Goal: Find specific page/section: Find specific page/section

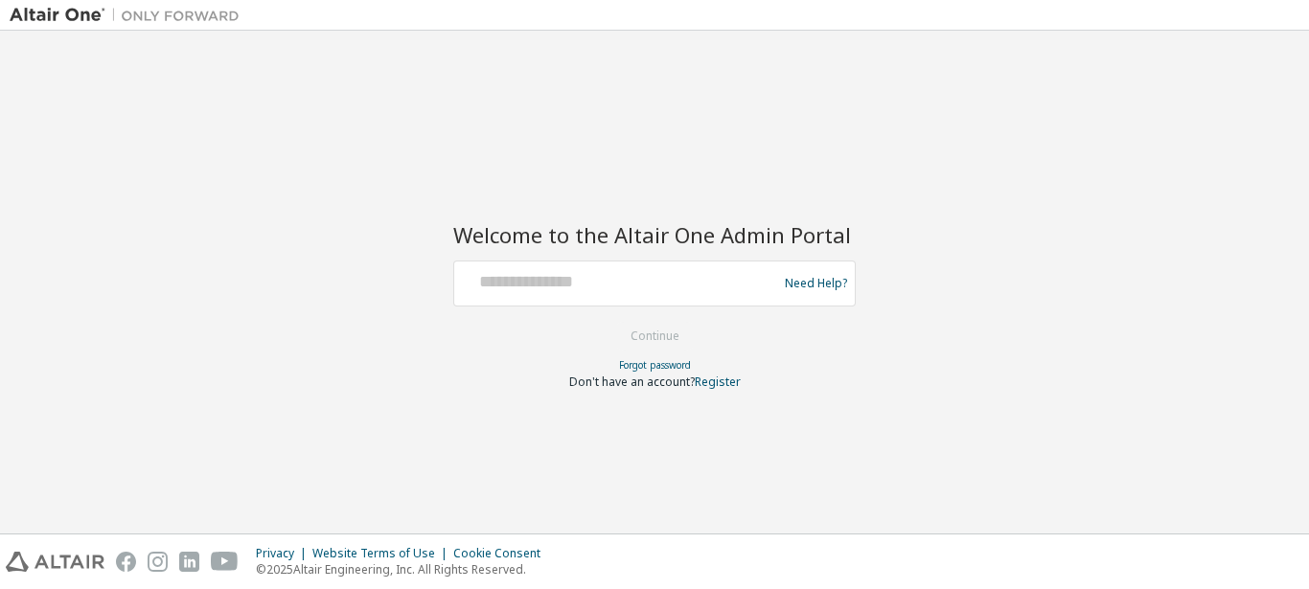
click at [666, 293] on div at bounding box center [618, 283] width 313 height 36
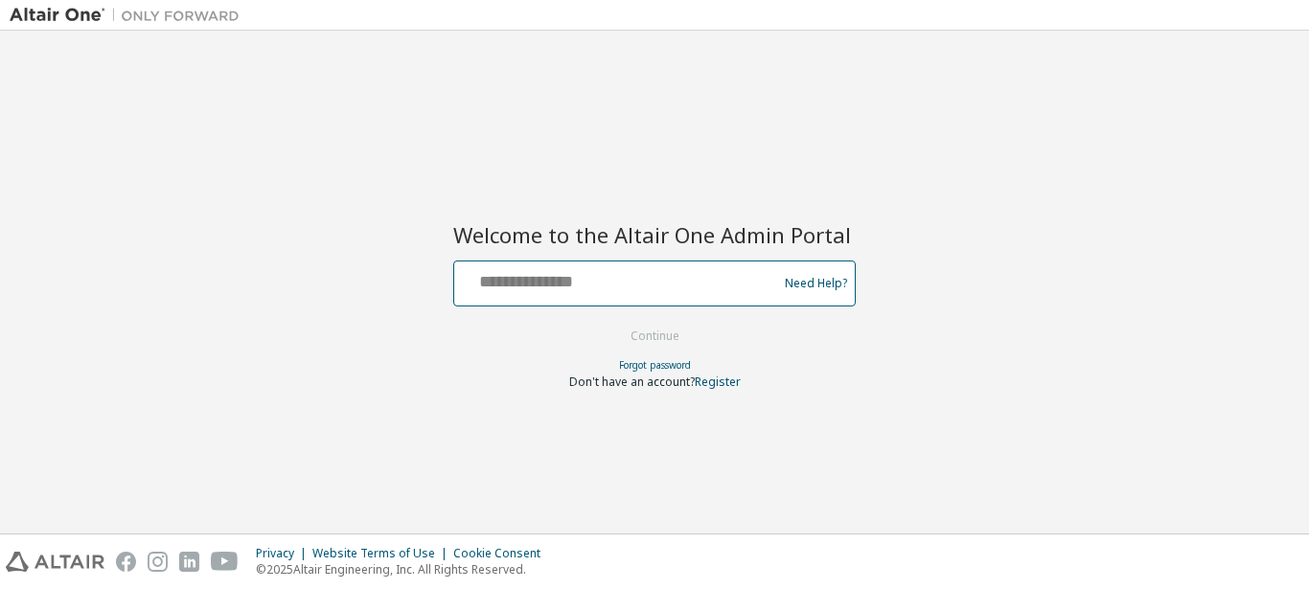
click at [563, 280] on input "text" at bounding box center [618, 279] width 313 height 28
type input "**********"
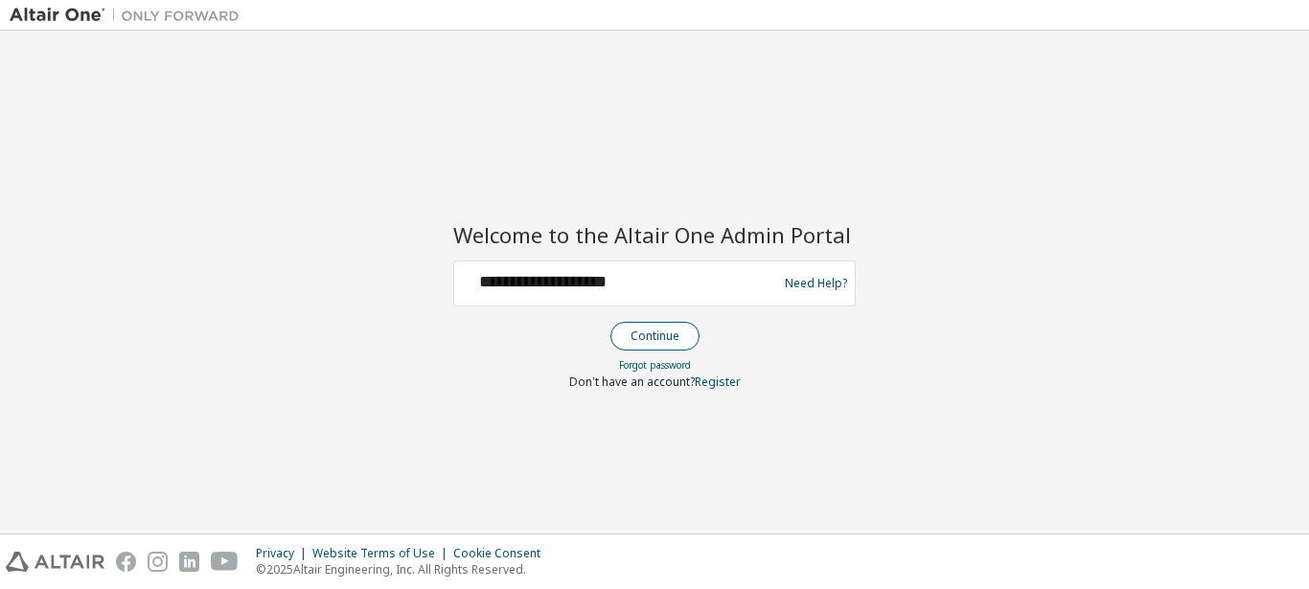
click at [626, 337] on button "Continue" at bounding box center [654, 336] width 89 height 29
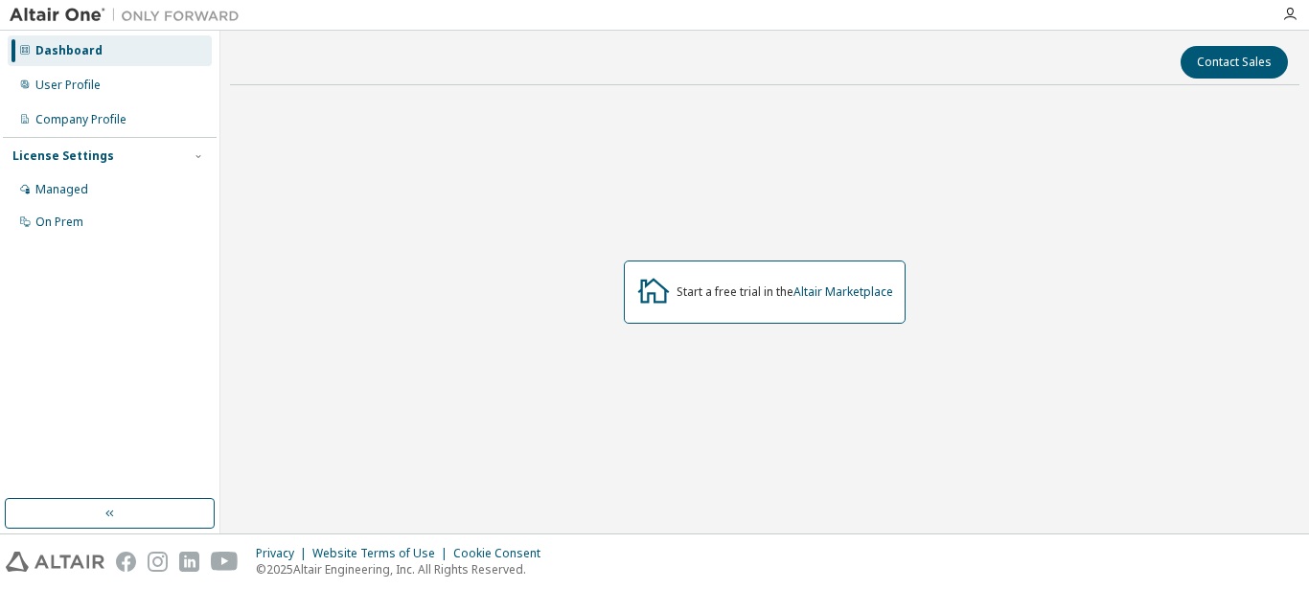
click at [292, 151] on div "Start a free trial in the Altair Marketplace" at bounding box center [764, 292] width 1069 height 383
click at [80, 199] on div "Managed" at bounding box center [110, 189] width 204 height 31
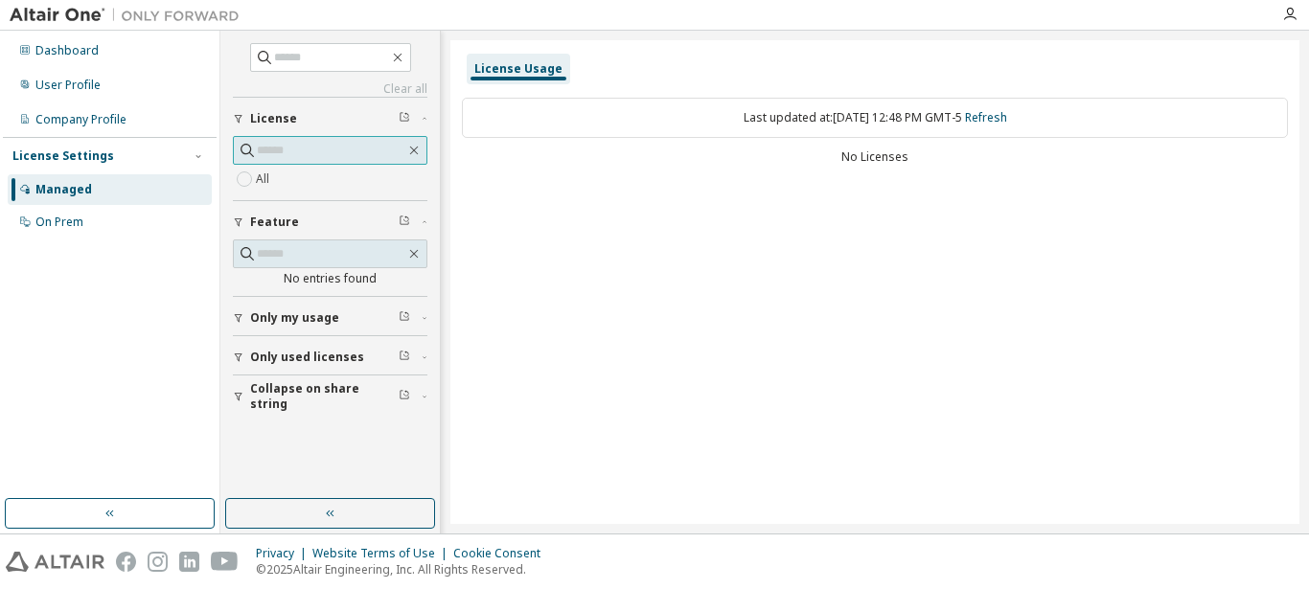
click at [242, 150] on icon at bounding box center [247, 150] width 19 height 19
click at [50, 219] on div "On Prem" at bounding box center [59, 222] width 48 height 15
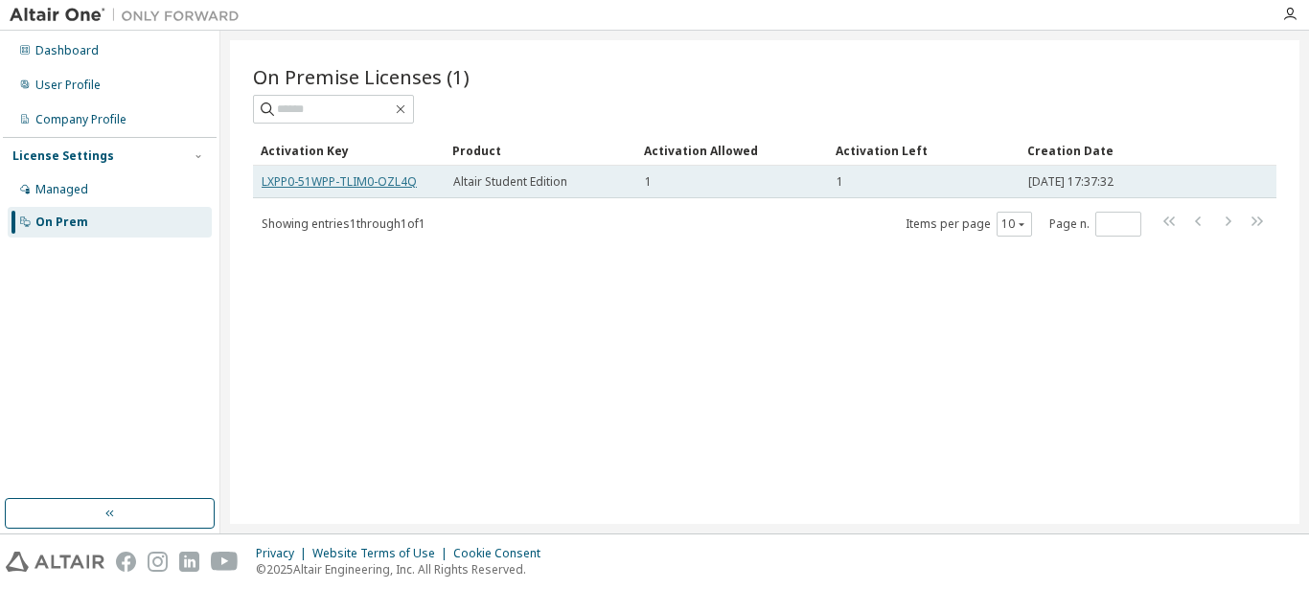
click at [373, 180] on link "LXPP0-51WPP-TLIM0-OZL4Q" at bounding box center [339, 181] width 155 height 16
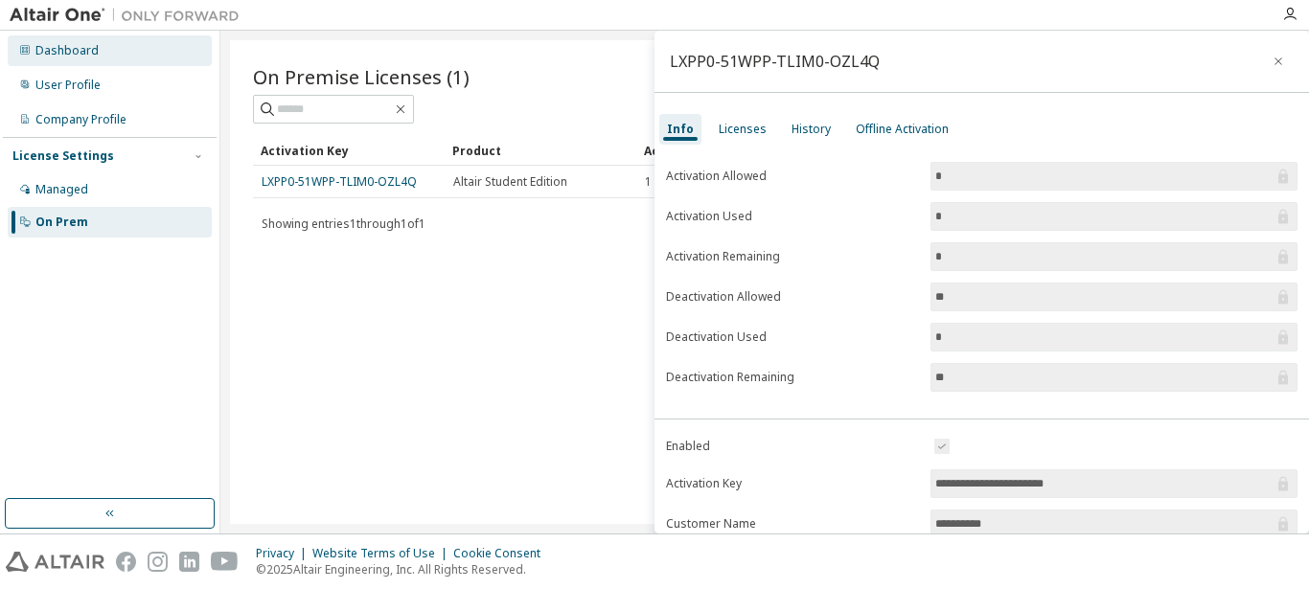
click at [50, 46] on div "Dashboard" at bounding box center [66, 50] width 63 height 15
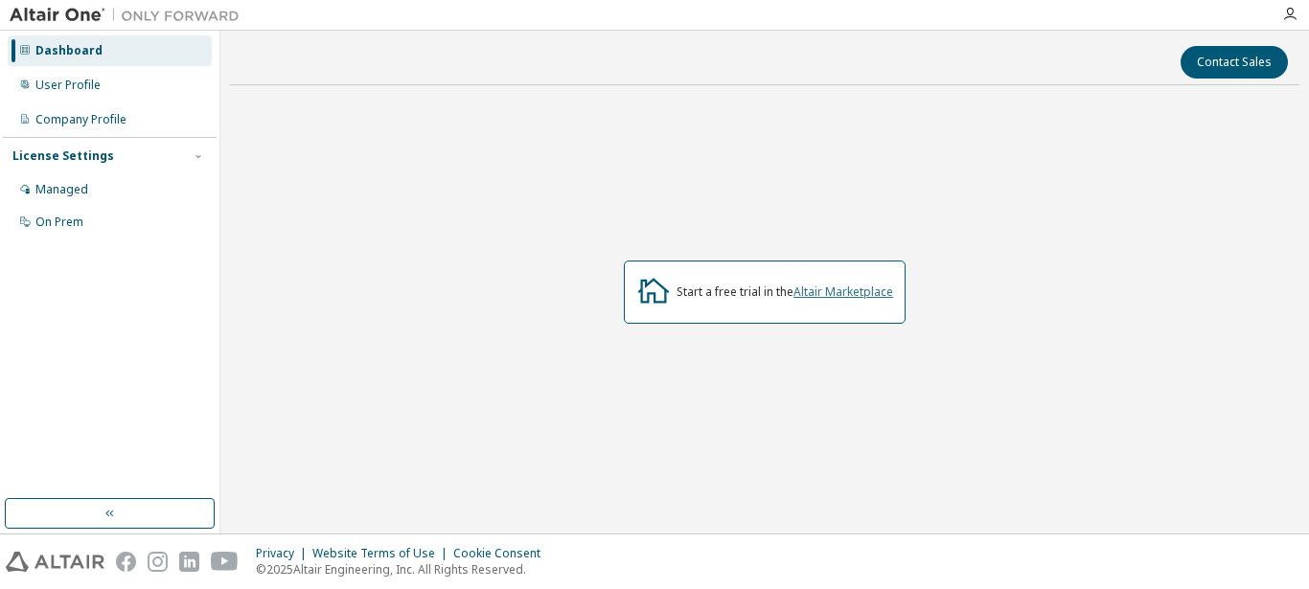
click at [814, 291] on link "Altair Marketplace" at bounding box center [843, 292] width 100 height 16
